Goal: Task Accomplishment & Management: Use online tool/utility

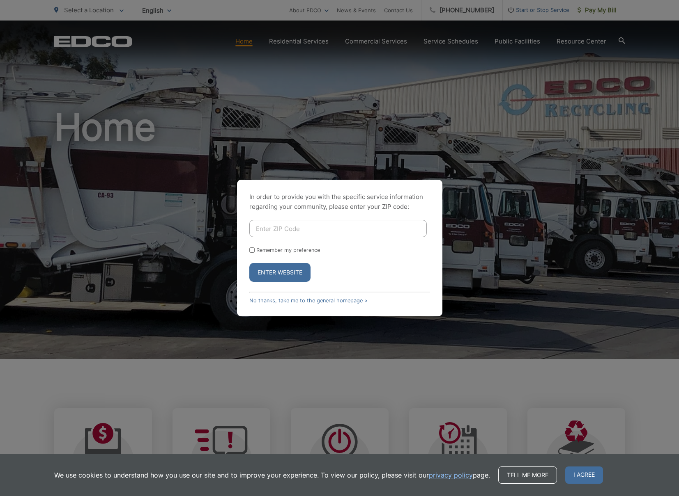
click at [289, 227] on input "Enter ZIP Code" at bounding box center [337, 228] width 177 height 17
type input "92024"
click at [251, 250] on input "Remember my preference" at bounding box center [251, 250] width 5 height 5
checkbox input "true"
click at [285, 271] on button "Enter Website" at bounding box center [279, 272] width 61 height 19
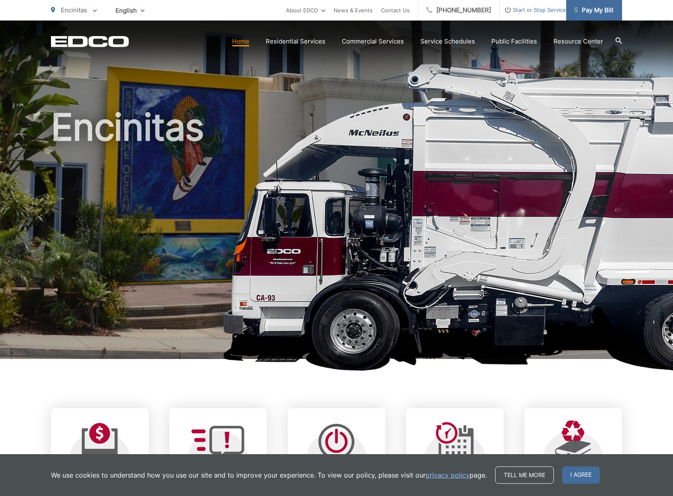
click at [590, 7] on span "Pay My Bill" at bounding box center [593, 10] width 39 height 10
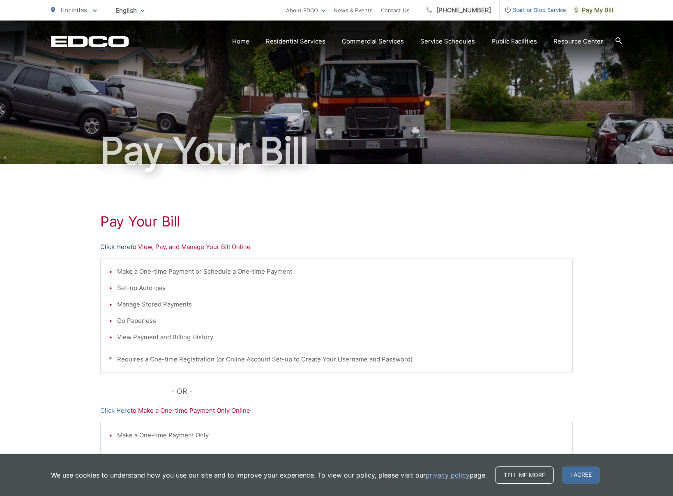
click at [113, 248] on link "Click Here" at bounding box center [115, 247] width 30 height 10
